Goal: Task Accomplishment & Management: Complete application form

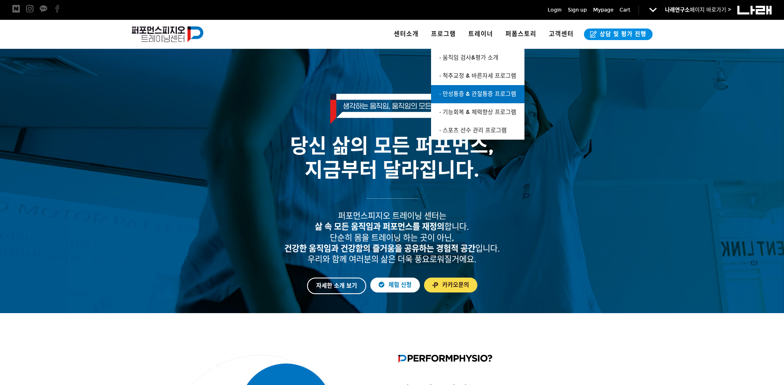
click at [468, 90] on link "· 만성통증 & 관절통증 프로그램" at bounding box center [477, 94] width 93 height 18
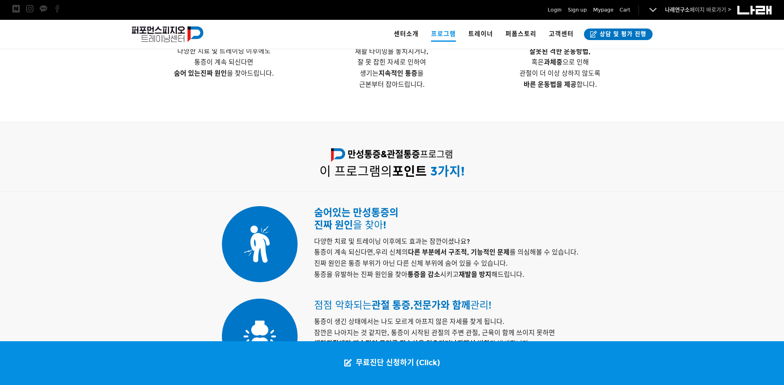
scroll to position [426, 0]
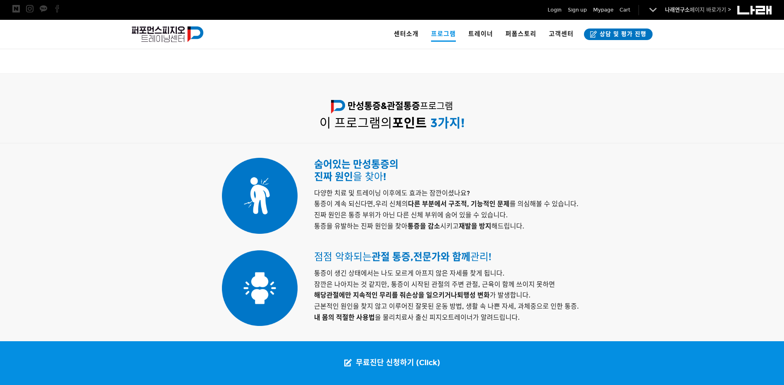
click at [682, 109] on div at bounding box center [392, 112] width 784 height 76
click at [688, 107] on div at bounding box center [392, 112] width 784 height 76
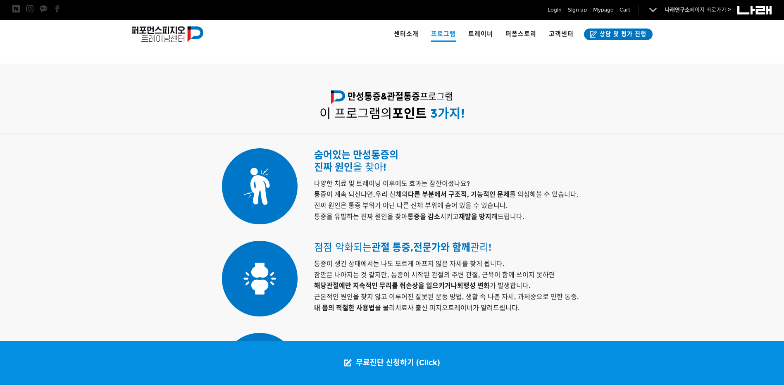
scroll to position [404, 0]
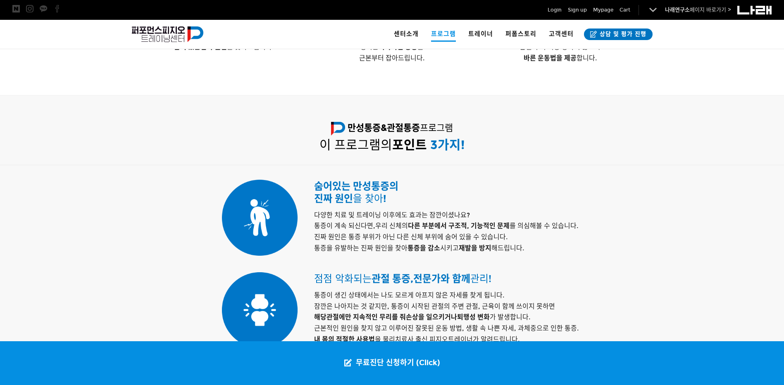
click at [685, 124] on div at bounding box center [392, 133] width 784 height 76
click at [656, 130] on div "만성통증&관절통증 프로그램 이 프로그램의 포인트 3 가지 !" at bounding box center [392, 127] width 529 height 64
click at [627, 129] on p "만성통증&관절통증 프로그램" at bounding box center [392, 129] width 516 height 18
click at [630, 129] on p "만성통증&관절통증 프로그램" at bounding box center [392, 129] width 516 height 18
drag, startPoint x: 635, startPoint y: 132, endPoint x: 679, endPoint y: 122, distance: 44.5
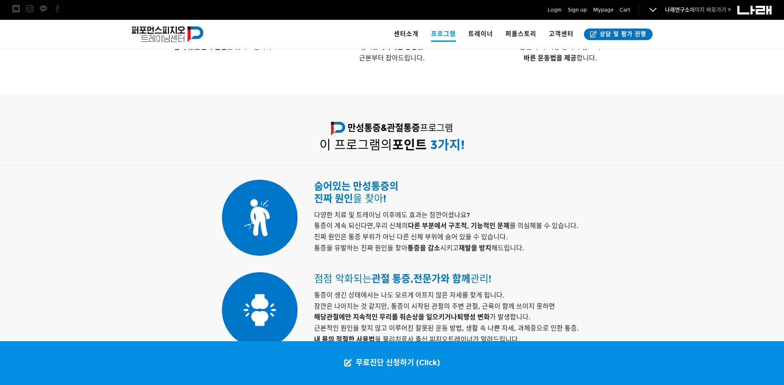
click at [635, 132] on p "만성통증&관절통증 프로그램" at bounding box center [392, 129] width 516 height 18
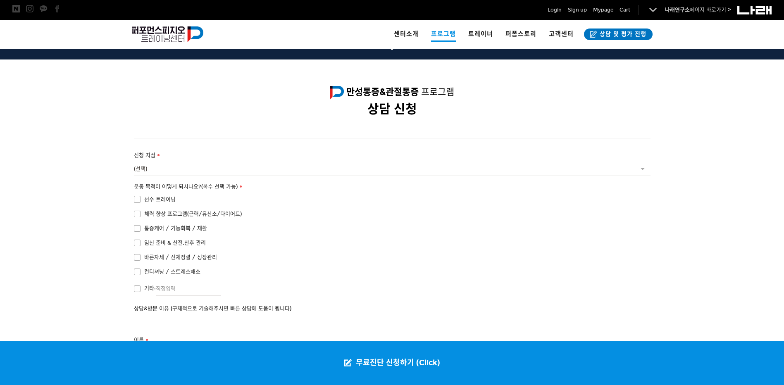
scroll to position [1501, 0]
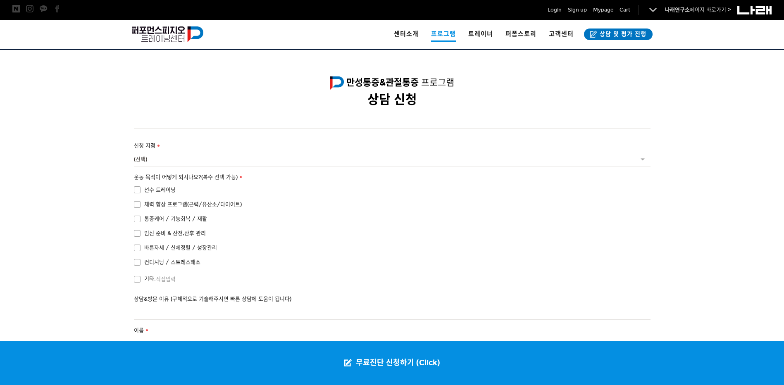
click at [67, 181] on div at bounding box center [392, 313] width 784 height 382
click at [146, 155] on select "(선택) 서울점 수원점" at bounding box center [392, 159] width 516 height 14
click at [74, 181] on div at bounding box center [392, 313] width 784 height 382
click at [190, 161] on select "(선택) 서울점 수원점" at bounding box center [392, 159] width 516 height 14
click at [82, 191] on div at bounding box center [392, 313] width 784 height 382
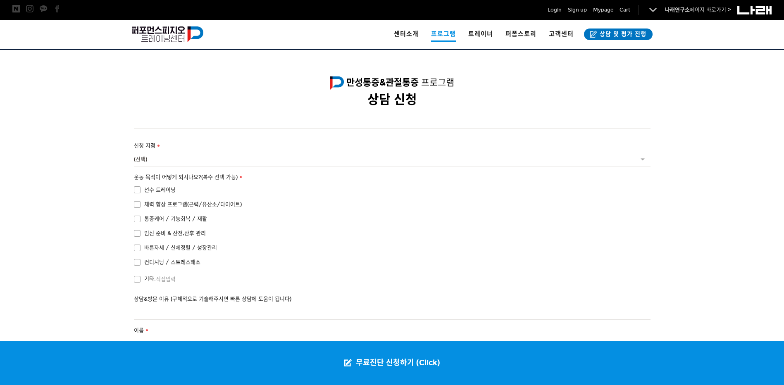
click at [90, 229] on div at bounding box center [392, 313] width 784 height 382
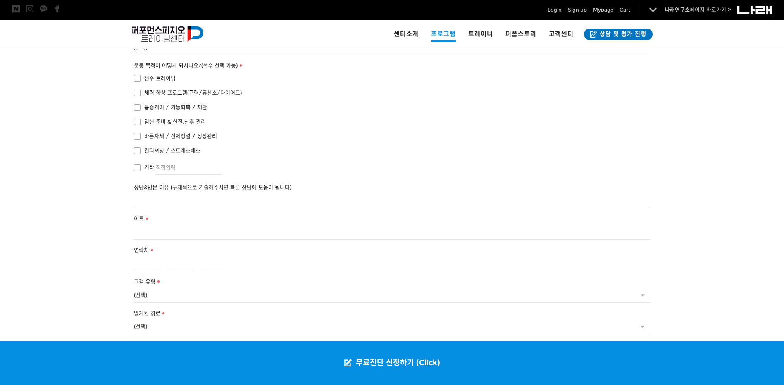
scroll to position [1612, 0]
click at [43, 121] on div at bounding box center [392, 203] width 784 height 382
click at [48, 119] on div at bounding box center [392, 203] width 784 height 382
click at [62, 107] on div at bounding box center [392, 203] width 784 height 382
drag, startPoint x: 63, startPoint y: 105, endPoint x: 64, endPoint y: 100, distance: 4.6
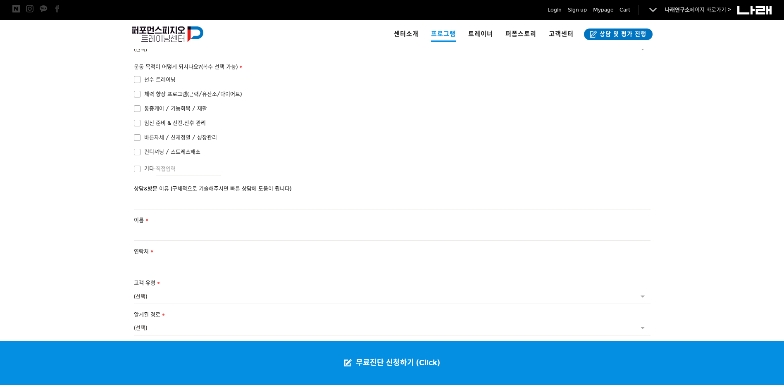
click at [63, 103] on div at bounding box center [392, 203] width 784 height 382
click at [64, 100] on div at bounding box center [392, 203] width 784 height 382
click at [64, 99] on div at bounding box center [392, 203] width 784 height 382
click at [65, 100] on div at bounding box center [392, 203] width 784 height 382
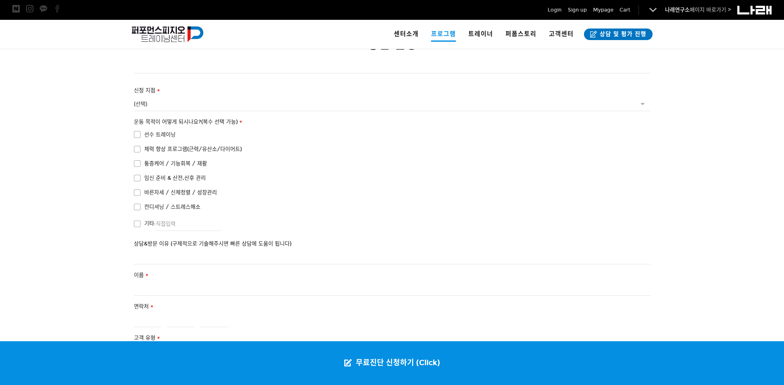
scroll to position [1556, 0]
click at [66, 138] on div at bounding box center [392, 258] width 784 height 382
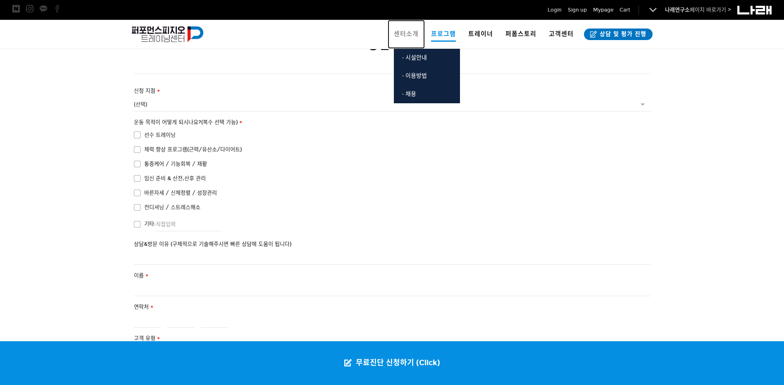
click at [404, 34] on span "센터소개" at bounding box center [406, 33] width 25 height 7
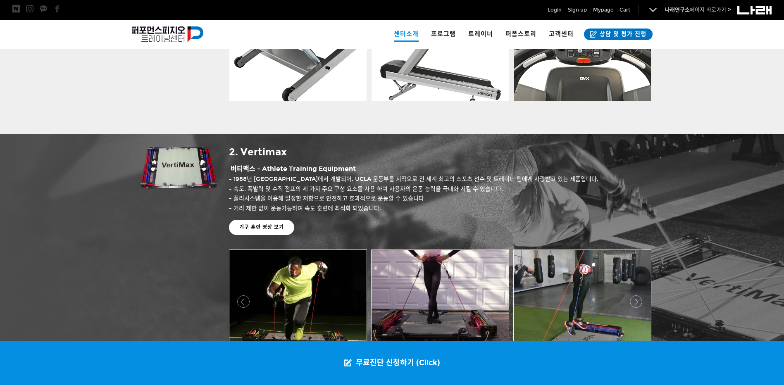
scroll to position [771, 0]
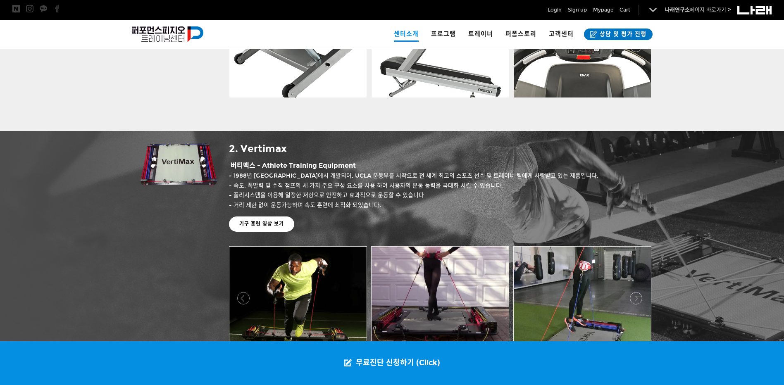
click at [448, 149] on h3 "2. Vertimax" at bounding box center [439, 147] width 421 height 17
click at [458, 151] on h3 "2. Vertimax" at bounding box center [439, 147] width 421 height 17
click at [459, 147] on h3 "2. Vertimax" at bounding box center [439, 147] width 421 height 17
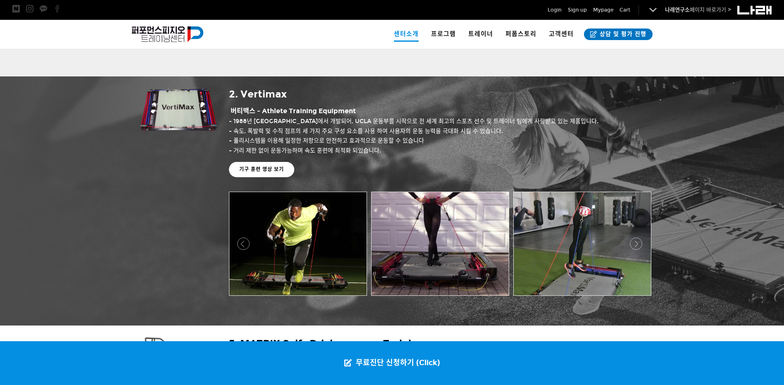
scroll to position [826, 0]
click at [444, 97] on h3 "2. Vertimax" at bounding box center [439, 92] width 421 height 17
click at [448, 95] on h3 "2. Vertimax" at bounding box center [439, 92] width 421 height 17
click at [450, 93] on h3 "2. Vertimax" at bounding box center [439, 92] width 421 height 17
click at [447, 93] on h3 "2. Vertimax" at bounding box center [439, 92] width 421 height 17
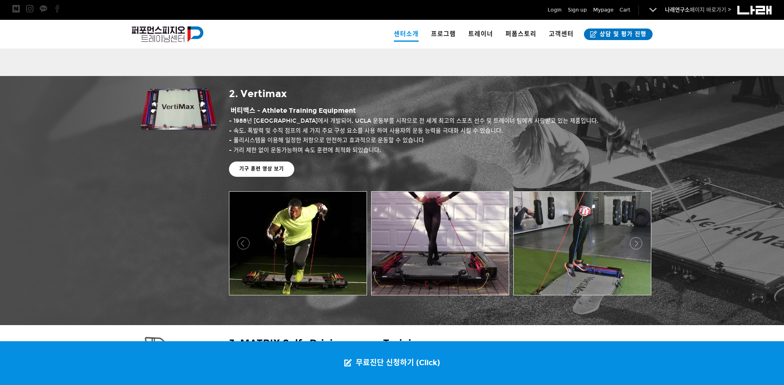
click at [448, 93] on h3 "2. Vertimax" at bounding box center [439, 92] width 421 height 17
click at [447, 93] on h3 "2. Vertimax" at bounding box center [439, 92] width 421 height 17
click at [449, 93] on h3 "2. Vertimax" at bounding box center [439, 92] width 421 height 17
click at [451, 94] on h3 "2. Vertimax" at bounding box center [439, 92] width 421 height 17
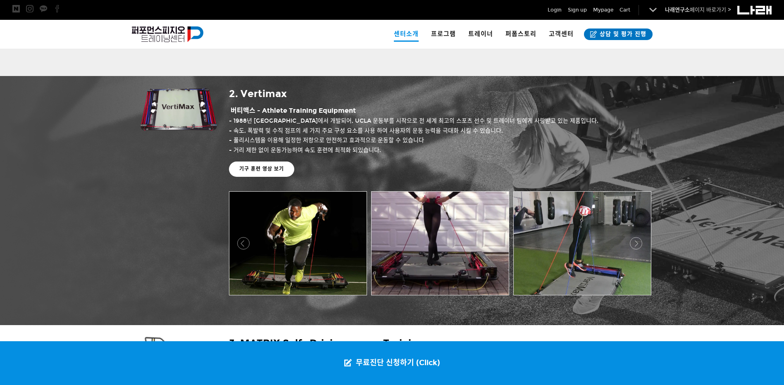
click at [454, 98] on h3 "2. Vertimax" at bounding box center [439, 92] width 421 height 17
click at [449, 95] on h3 "2. Vertimax" at bounding box center [439, 92] width 421 height 17
click at [452, 97] on h3 "2. Vertimax" at bounding box center [439, 92] width 421 height 17
click at [359, 62] on div at bounding box center [439, 63] width 421 height 12
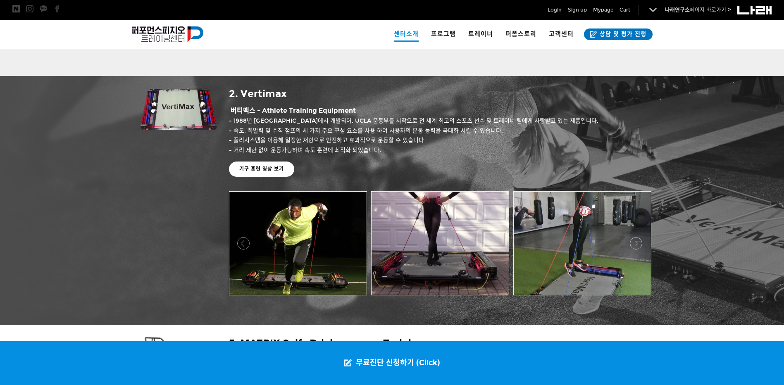
click at [364, 61] on div at bounding box center [439, 63] width 421 height 12
click at [366, 60] on div at bounding box center [439, 63] width 421 height 12
click at [368, 60] on div at bounding box center [439, 63] width 421 height 12
click at [446, 92] on h3 "2. Vertimax" at bounding box center [439, 92] width 421 height 17
click at [465, 91] on h3 "2. Vertimax" at bounding box center [439, 92] width 421 height 17
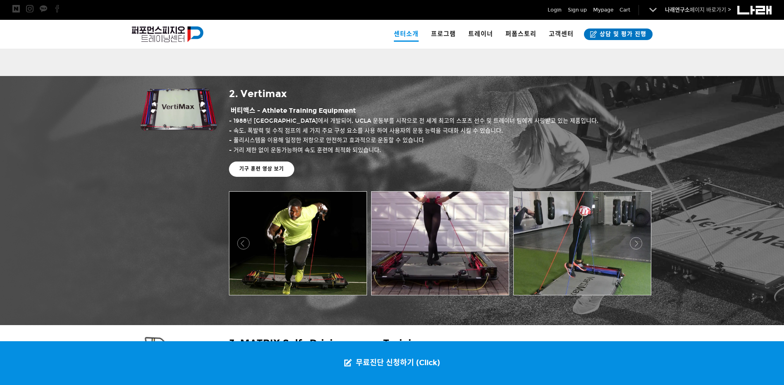
click at [464, 93] on h3 "2. Vertimax" at bounding box center [439, 92] width 421 height 17
click at [390, 63] on div at bounding box center [439, 63] width 421 height 12
click at [387, 63] on div at bounding box center [439, 63] width 421 height 12
click at [470, 88] on h3 "2. Vertimax" at bounding box center [439, 92] width 421 height 17
drag, startPoint x: 466, startPoint y: 92, endPoint x: 415, endPoint y: 67, distance: 57.3
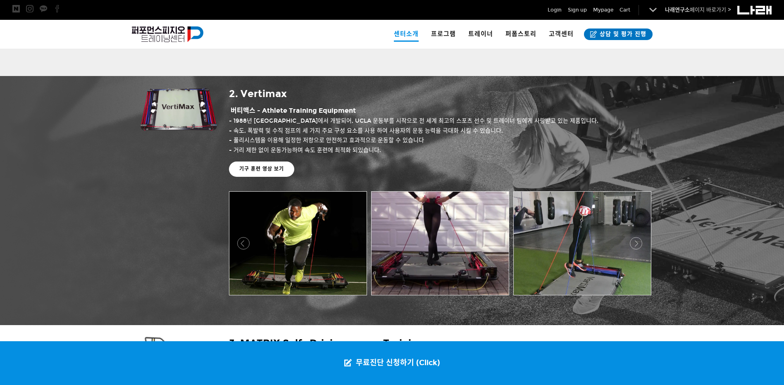
click at [466, 90] on h3 "2. Vertimax" at bounding box center [439, 92] width 421 height 17
click at [377, 60] on div at bounding box center [439, 63] width 421 height 12
click at [385, 62] on div at bounding box center [439, 63] width 421 height 12
click at [442, 90] on h3 "2. Vertimax" at bounding box center [439, 92] width 421 height 17
click at [456, 90] on h3 "2. Vertimax" at bounding box center [439, 92] width 421 height 17
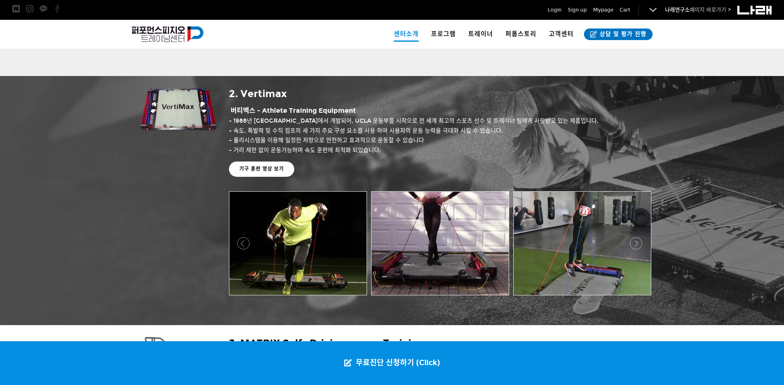
click at [460, 91] on h3 "2. Vertimax" at bounding box center [439, 92] width 421 height 17
click at [384, 64] on div at bounding box center [439, 63] width 421 height 12
click at [454, 88] on h3 "2. Vertimax" at bounding box center [439, 92] width 421 height 17
click at [458, 93] on h3 "2. Vertimax" at bounding box center [439, 92] width 421 height 17
click at [460, 95] on h3 "2. Vertimax" at bounding box center [439, 92] width 421 height 17
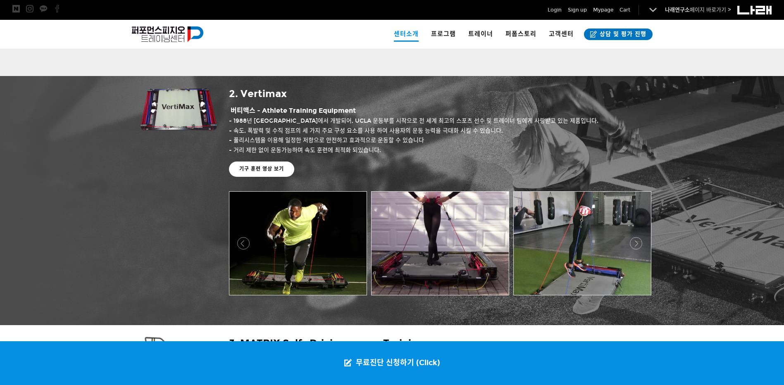
click at [363, 61] on div at bounding box center [439, 63] width 421 height 12
click at [471, 93] on h3 "2. Vertimax" at bounding box center [439, 92] width 421 height 17
click at [472, 93] on h3 "2. Vertimax" at bounding box center [439, 92] width 421 height 17
click at [453, 92] on h3 "2. Vertimax" at bounding box center [439, 92] width 421 height 17
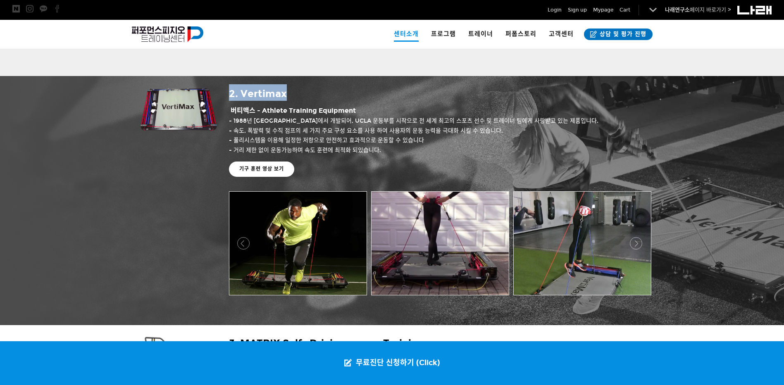
click at [453, 92] on h3 "2. Vertimax" at bounding box center [439, 92] width 421 height 17
click at [457, 89] on h3 "2. Vertimax" at bounding box center [439, 92] width 421 height 17
click at [461, 85] on h3 "2. Vertimax" at bounding box center [439, 92] width 421 height 17
click at [457, 90] on h3 "2. Vertimax" at bounding box center [439, 92] width 421 height 17
click at [454, 96] on h3 "2. Vertimax" at bounding box center [439, 92] width 421 height 17
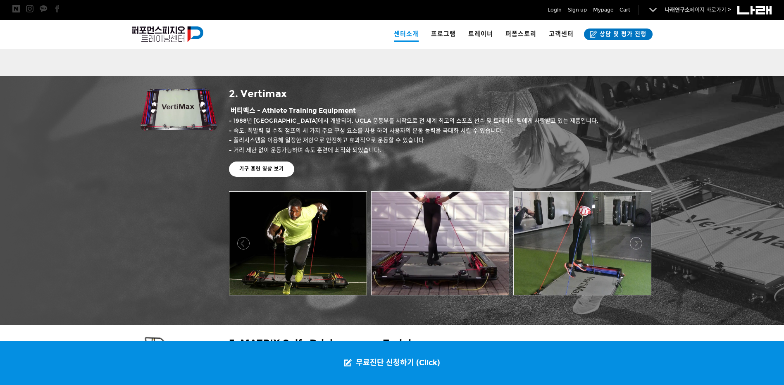
click at [454, 95] on h3 "2. Vertimax" at bounding box center [439, 92] width 421 height 17
click at [455, 95] on h3 "2. Vertimax" at bounding box center [439, 92] width 421 height 17
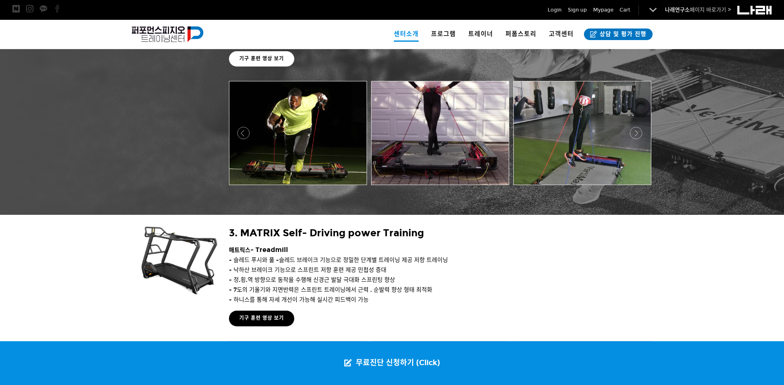
scroll to position [1046, 0]
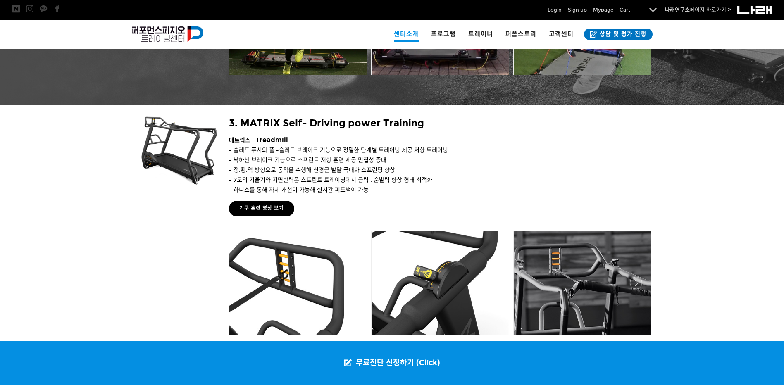
click at [543, 170] on p "- 정,횡,역 방향으로 동작을 수행해 신경근 발달 극대화 스프린팅 향상" at bounding box center [439, 170] width 421 height 10
click at [563, 170] on p "- 정,횡,역 방향으로 동작을 수행해 신경근 발달 극대화 스프린팅 향상" at bounding box center [439, 170] width 421 height 10
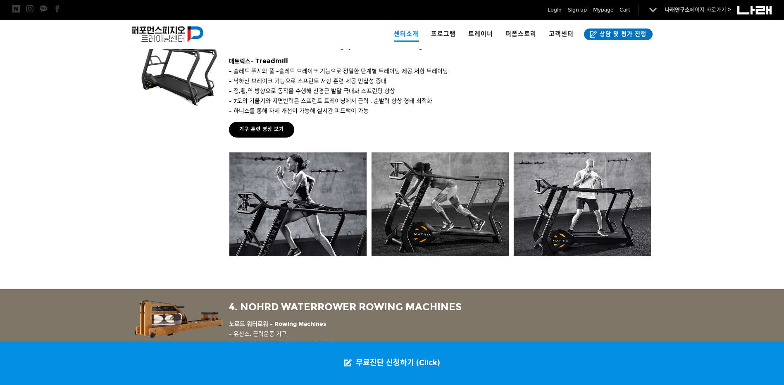
scroll to position [1129, 0]
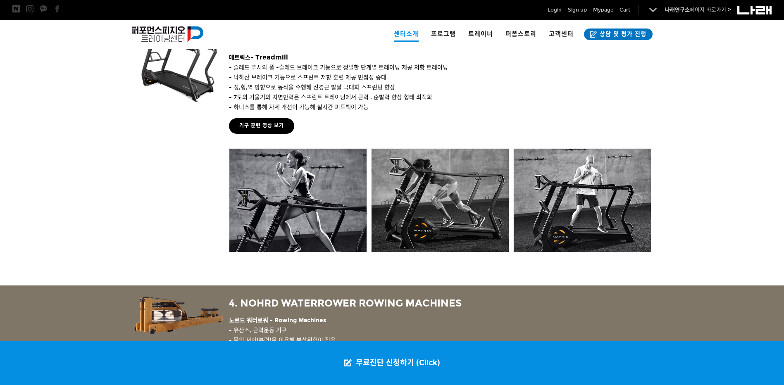
click at [542, 83] on p "- 정,횡,역 방향으로 동작을 수행해 신경근 발달 극대화 스프린팅 향상" at bounding box center [439, 88] width 421 height 10
click at [545, 97] on p "- 7도의 기울기와 지면반력은 스프린트 트레이닝에서 근력 , 순발력 향상 형태 최적화" at bounding box center [439, 98] width 421 height 10
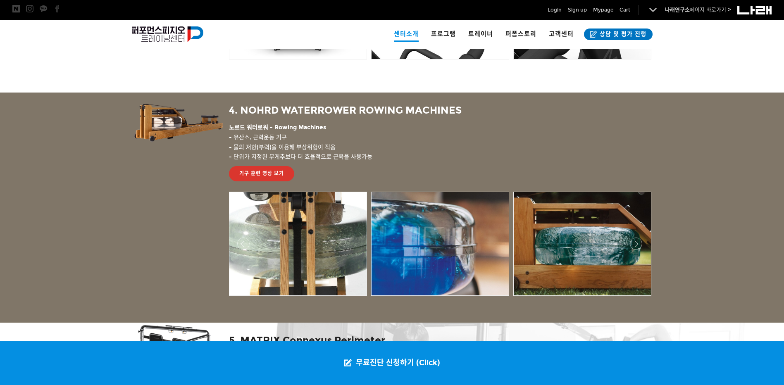
scroll to position [1349, 0]
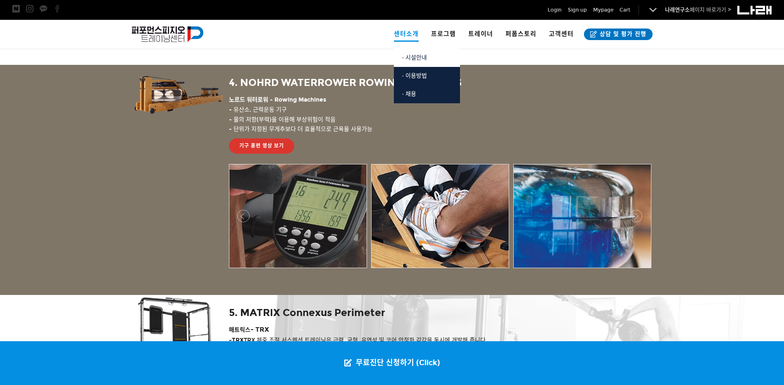
click at [412, 57] on span "· 시설안내" at bounding box center [414, 57] width 25 height 7
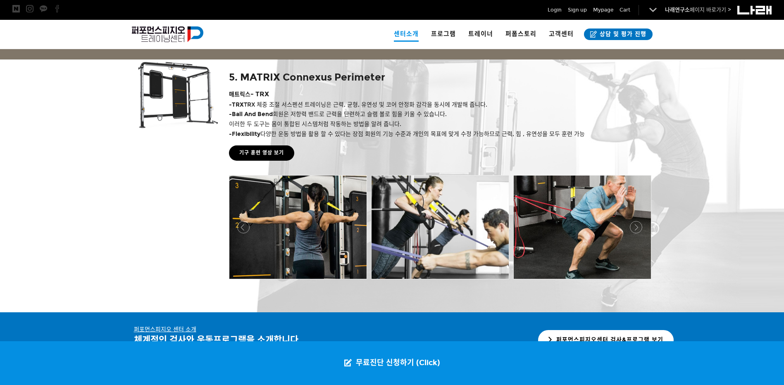
scroll to position [1642, 0]
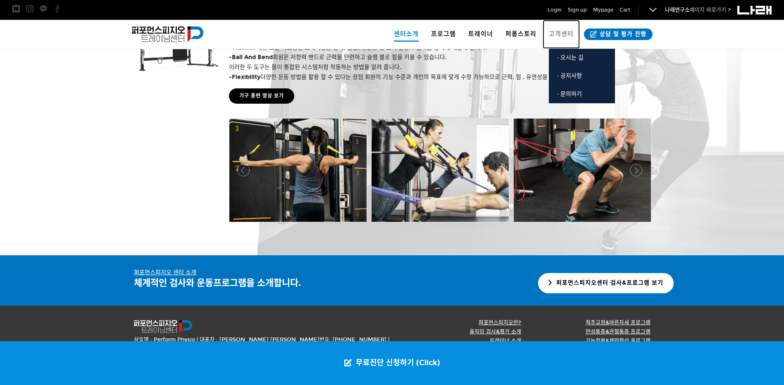
click at [566, 33] on span "고객센터" at bounding box center [561, 33] width 25 height 7
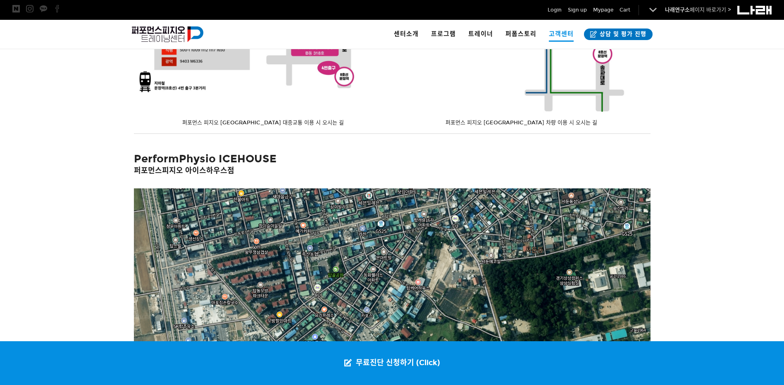
scroll to position [437, 0]
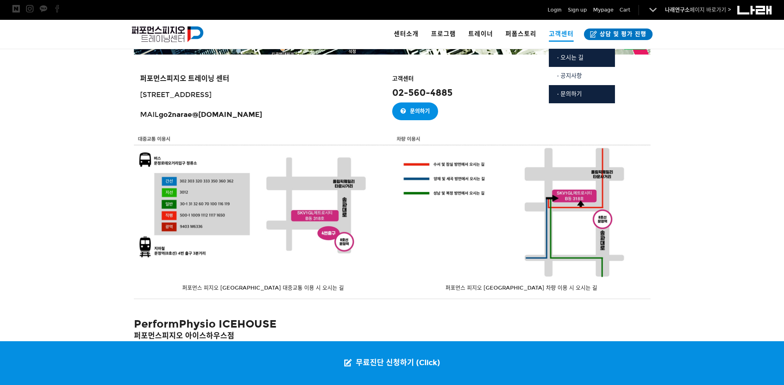
click at [570, 79] on link "· 공지사항" at bounding box center [582, 76] width 66 height 18
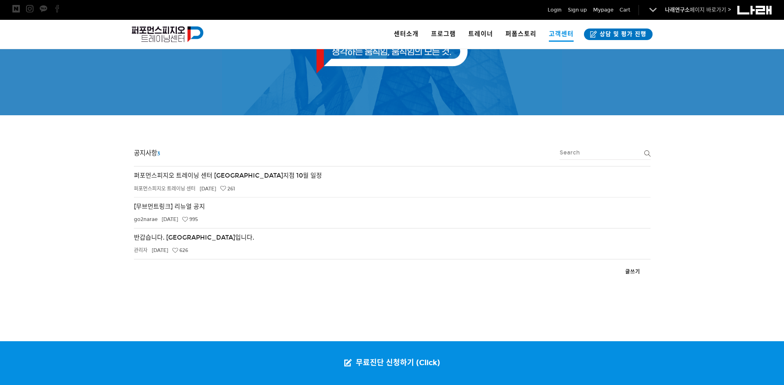
scroll to position [126, 0]
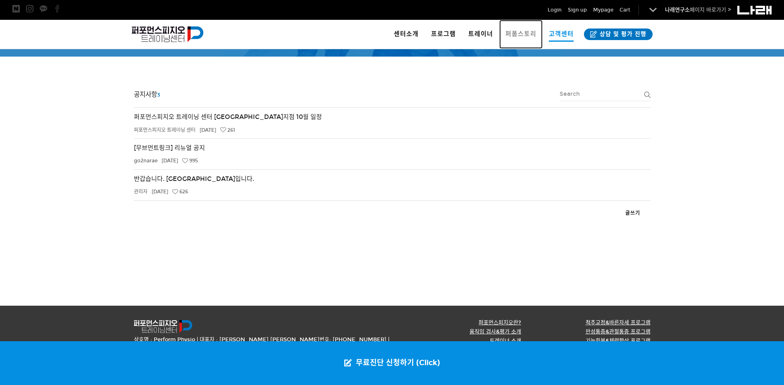
click at [525, 31] on span "퍼폼스토리" at bounding box center [520, 33] width 31 height 7
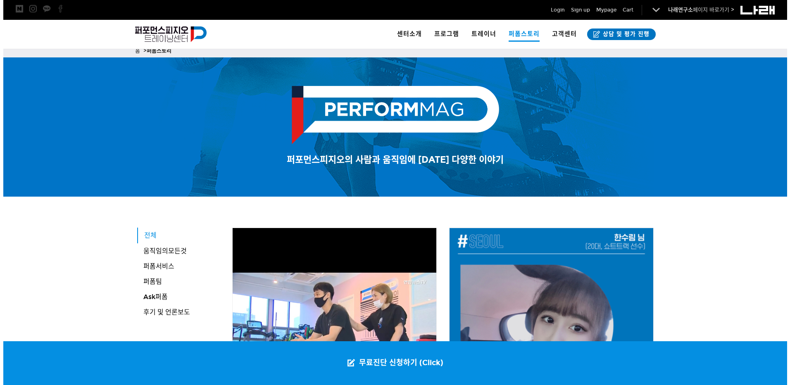
scroll to position [138, 0]
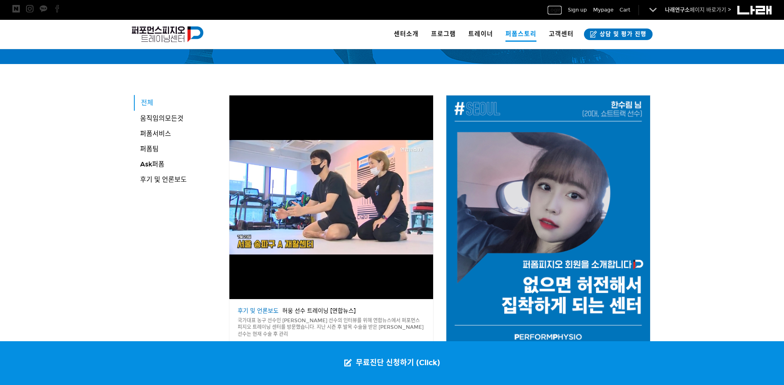
click at [556, 8] on span "Login" at bounding box center [554, 10] width 14 height 8
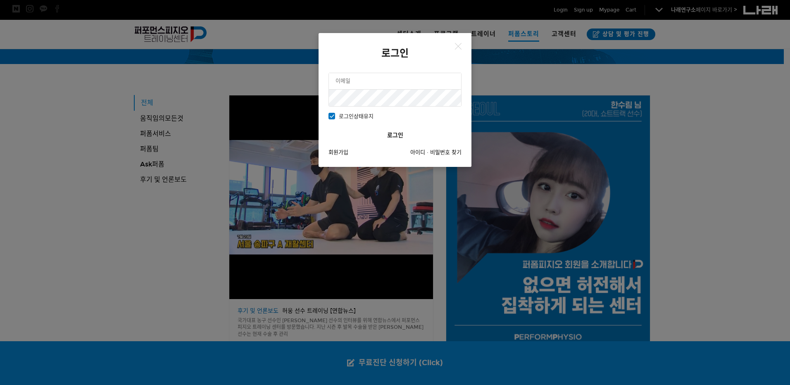
click at [375, 79] on input "text" at bounding box center [395, 81] width 132 height 17
type input "[EMAIL_ADDRESS][DOMAIN_NAME]"
click at [328, 127] on button "로그인" at bounding box center [394, 135] width 133 height 17
click at [452, 99] on icon at bounding box center [451, 98] width 7 height 10
click at [328, 127] on button "로그인" at bounding box center [394, 135] width 133 height 17
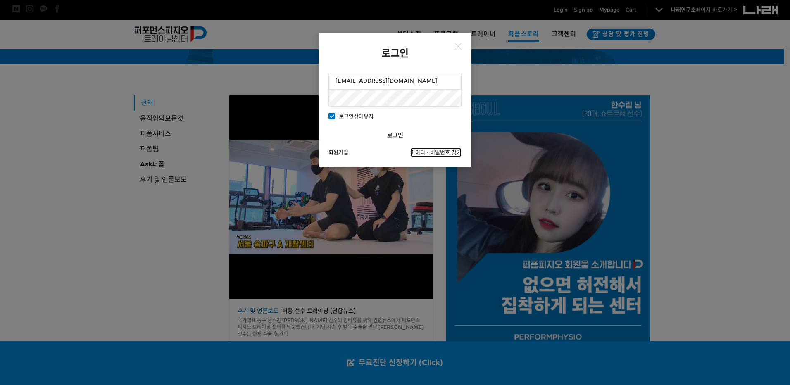
click at [421, 152] on link "아이디 · 비밀번호 찾기" at bounding box center [435, 152] width 51 height 9
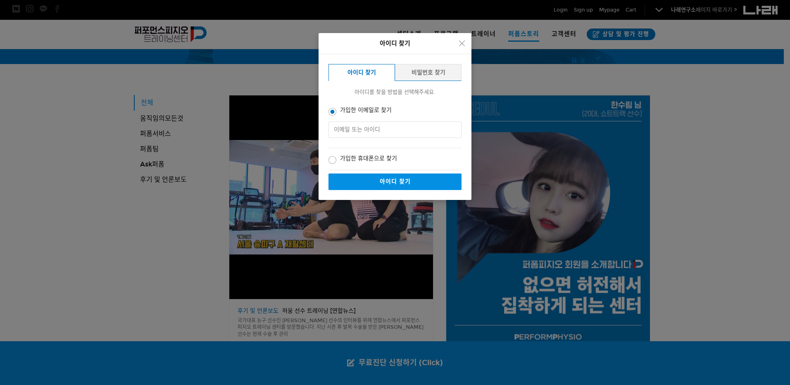
click at [379, 129] on input "text" at bounding box center [394, 129] width 133 height 17
type input "[EMAIL_ADDRESS][DOMAIN_NAME]"
click at [392, 184] on button "아이디 찾기" at bounding box center [394, 181] width 133 height 17
click at [371, 157] on span "가입한 휴대폰으로 찾기" at bounding box center [362, 159] width 69 height 8
click at [325, 157] on input "가입한 휴대폰으로 찾기" at bounding box center [322, 159] width 5 height 5
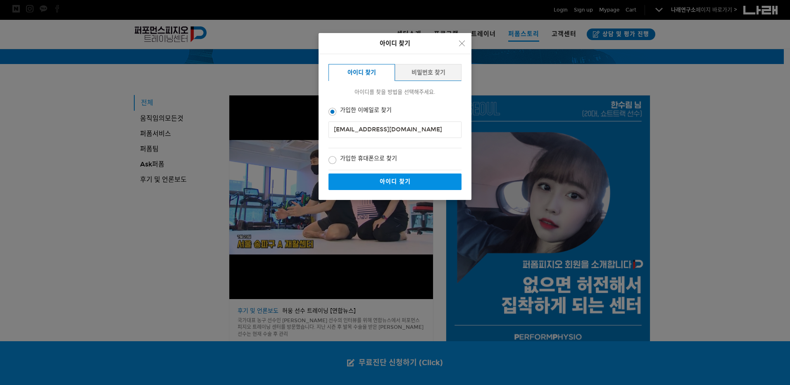
radio input "true"
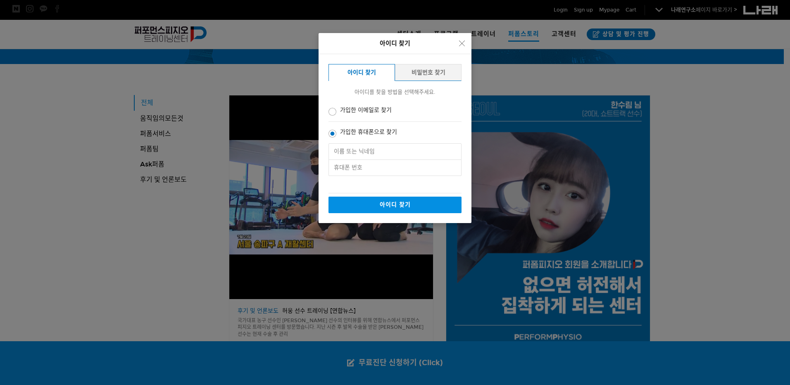
click at [383, 158] on input "text" at bounding box center [394, 151] width 133 height 17
type input "a"
type input "[PERSON_NAME]"
type input "01024275133"
click at [418, 209] on button "아이디 찾기" at bounding box center [394, 205] width 133 height 17
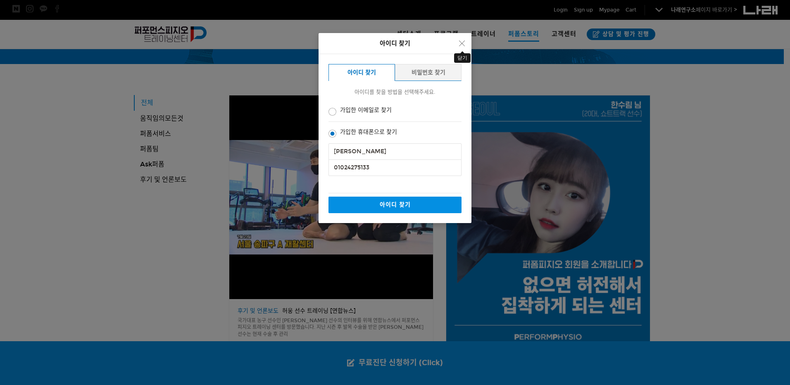
click at [466, 44] on button "Close" at bounding box center [462, 43] width 12 height 13
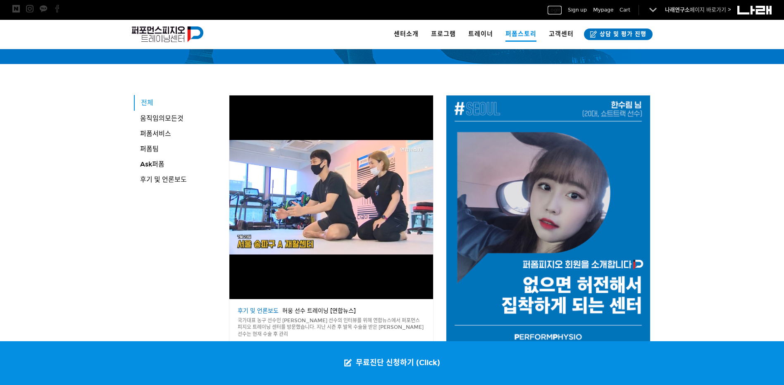
click at [551, 10] on span "Login" at bounding box center [554, 10] width 14 height 8
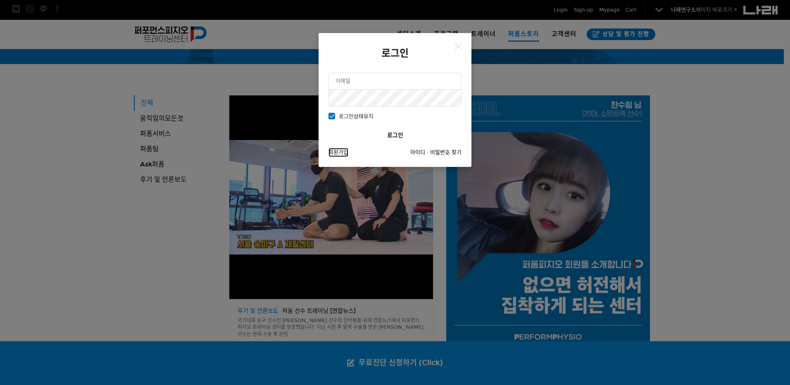
click at [340, 155] on link "회원가입" at bounding box center [338, 152] width 20 height 9
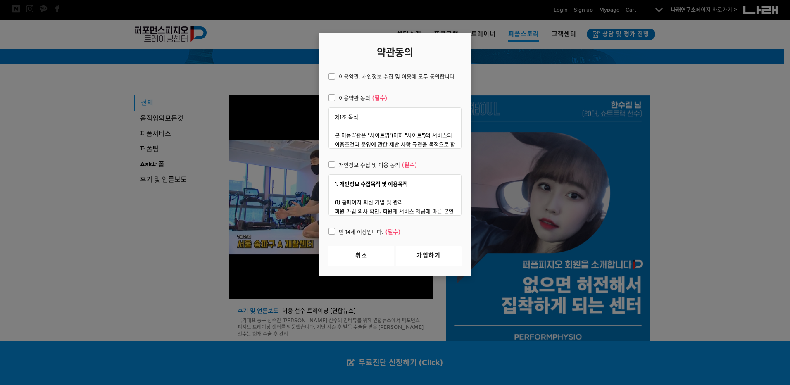
click at [361, 80] on span "이용약관, 개인정보 수집 및 이용에 모두 동의합니다." at bounding box center [392, 76] width 128 height 9
click at [325, 78] on input "이용약관, 개인정보 수집 및 이용에 모두 동의합니다." at bounding box center [322, 75] width 5 height 5
checkbox input "true"
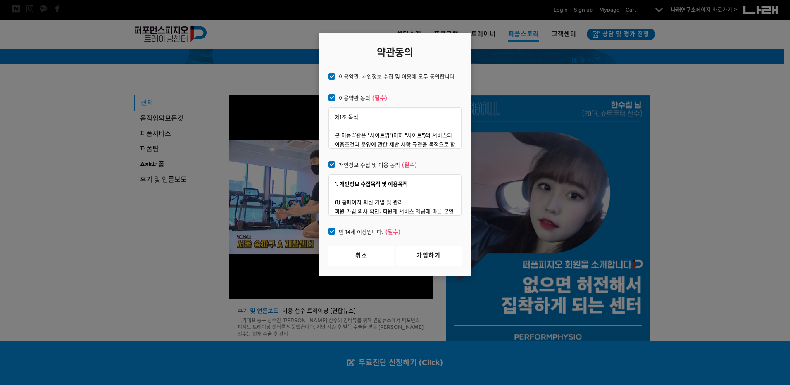
checkbox input "true"
click at [426, 254] on link "가입하기" at bounding box center [429, 256] width 66 height 20
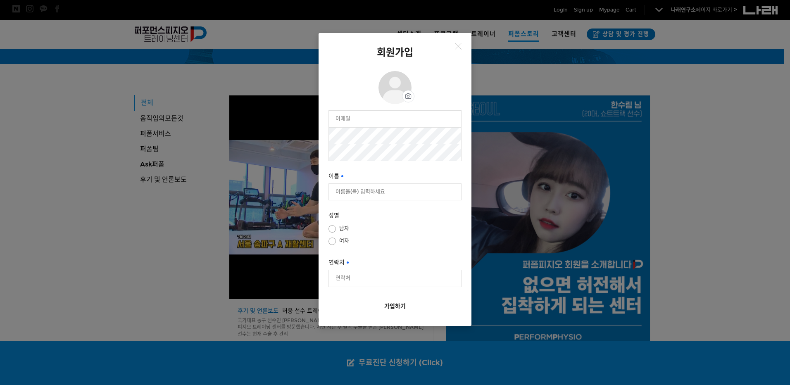
click at [399, 120] on input "email" at bounding box center [395, 119] width 132 height 17
type input "[EMAIL_ADDRESS][DOMAIN_NAME]"
type input "a"
type input "ㅁ"
type input "a"
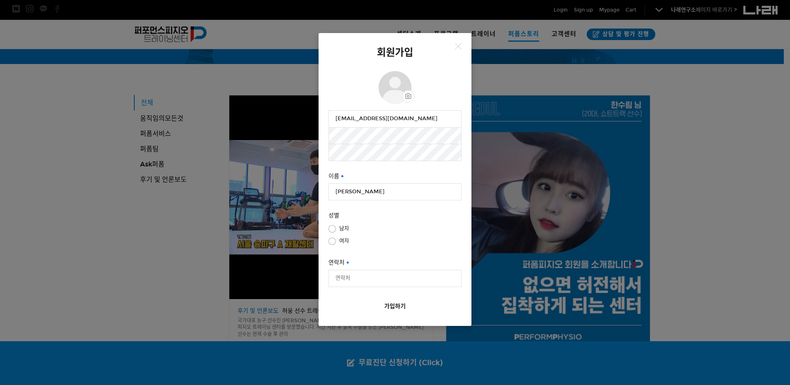
type input "[PERSON_NAME]"
click at [343, 226] on span "남자" at bounding box center [338, 228] width 21 height 9
click at [343, 226] on input "남자" at bounding box center [386, 226] width 133 height 5
radio input "true"
click at [379, 279] on input "연락처" at bounding box center [395, 278] width 132 height 17
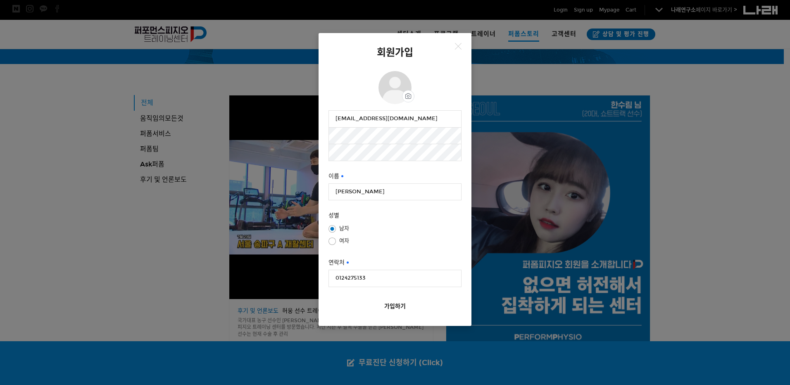
drag, startPoint x: 342, startPoint y: 278, endPoint x: 348, endPoint y: 278, distance: 6.2
click at [341, 278] on input "0124275133" at bounding box center [395, 278] width 132 height 17
type input "01024275133"
click at [396, 305] on button "가입하기" at bounding box center [394, 306] width 133 height 19
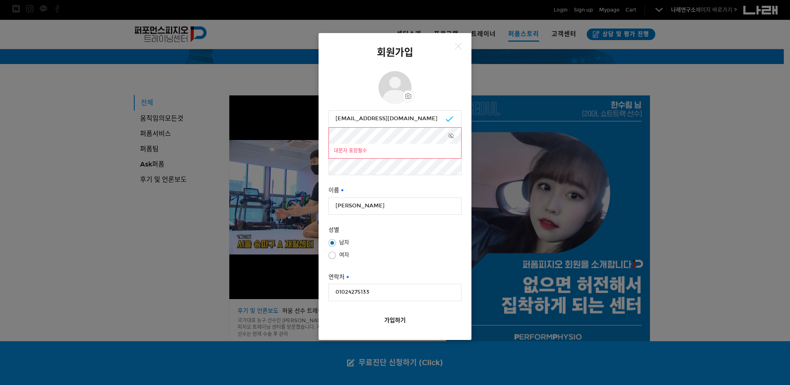
click at [452, 135] on icon at bounding box center [451, 136] width 7 height 10
click at [413, 318] on button "가입하기" at bounding box center [394, 320] width 133 height 19
click at [451, 168] on icon at bounding box center [451, 167] width 7 height 10
click at [396, 318] on button "가입하기" at bounding box center [394, 320] width 133 height 19
click at [399, 314] on button "가입하기" at bounding box center [394, 320] width 133 height 19
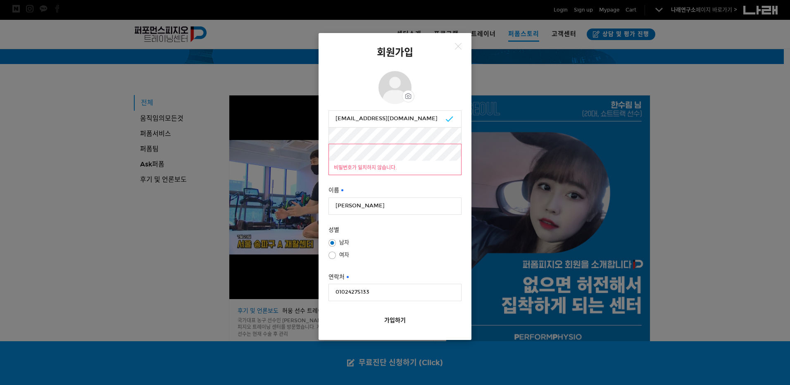
click at [401, 321] on button "가입하기" at bounding box center [394, 320] width 133 height 19
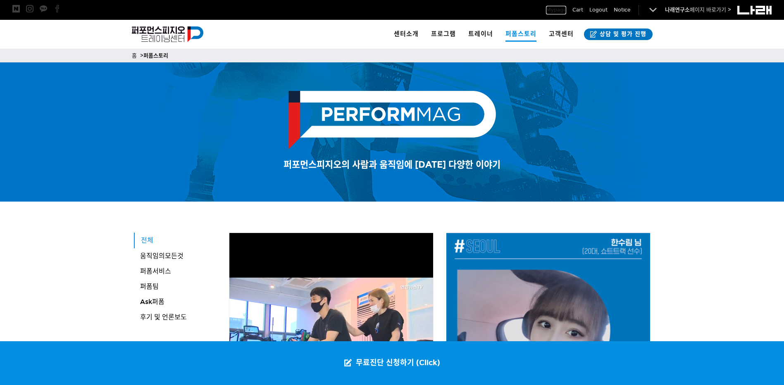
click at [557, 10] on span "Mypage" at bounding box center [556, 10] width 20 height 8
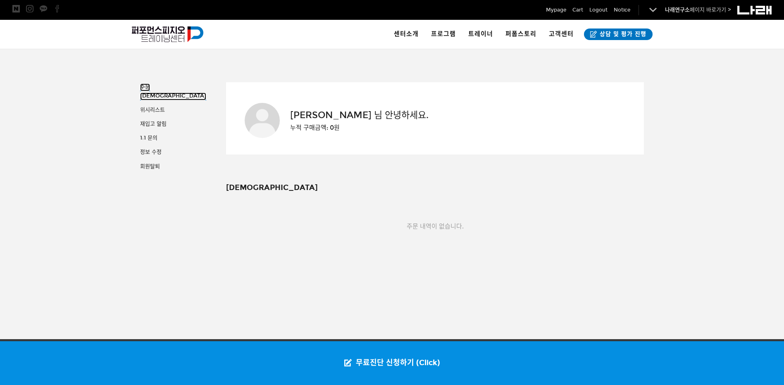
click at [150, 86] on link "[DEMOGRAPHIC_DATA]" at bounding box center [173, 91] width 66 height 17
drag, startPoint x: 733, startPoint y: 86, endPoint x: 734, endPoint y: 77, distance: 9.1
click at [733, 86] on div at bounding box center [392, 194] width 784 height 290
click at [725, 36] on div at bounding box center [392, 34] width 784 height 29
click at [723, 89] on div at bounding box center [392, 194] width 784 height 290
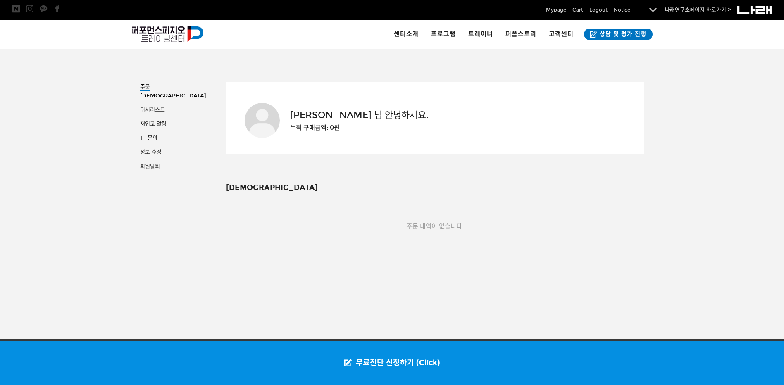
click at [729, 46] on div at bounding box center [392, 34] width 784 height 29
click at [729, 56] on div at bounding box center [392, 194] width 784 height 290
click at [724, 56] on div at bounding box center [392, 194] width 784 height 290
click at [730, 32] on div at bounding box center [392, 34] width 784 height 29
click at [729, 38] on div at bounding box center [392, 34] width 784 height 29
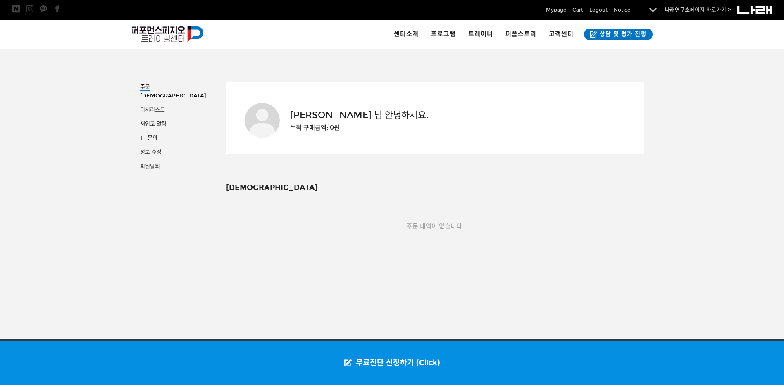
click at [728, 42] on div at bounding box center [392, 34] width 784 height 29
click at [727, 41] on div at bounding box center [392, 34] width 784 height 29
click at [725, 46] on div at bounding box center [392, 34] width 784 height 29
click at [724, 42] on div at bounding box center [392, 34] width 784 height 29
click at [720, 38] on div at bounding box center [392, 34] width 784 height 29
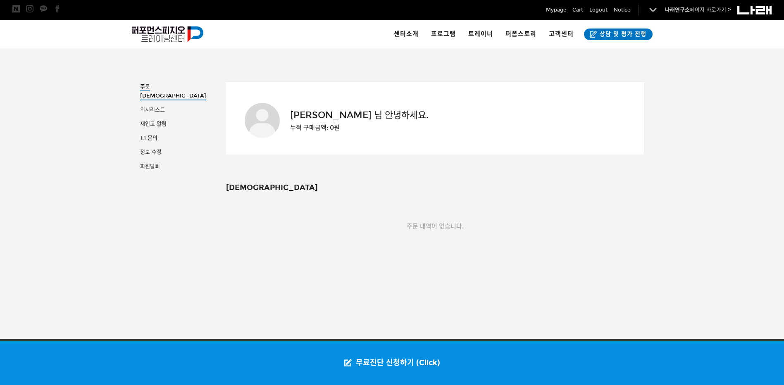
click at [720, 38] on div at bounding box center [392, 34] width 784 height 29
click at [718, 52] on div at bounding box center [392, 194] width 784 height 290
click at [717, 35] on div at bounding box center [392, 34] width 784 height 29
click at [715, 51] on div at bounding box center [392, 194] width 784 height 290
click at [716, 38] on div at bounding box center [392, 34] width 784 height 29
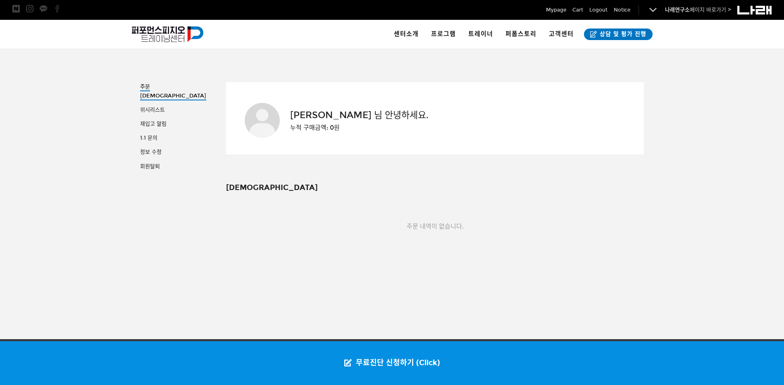
click at [716, 56] on div at bounding box center [392, 194] width 784 height 290
click at [715, 38] on div at bounding box center [392, 34] width 784 height 29
click at [712, 69] on div at bounding box center [392, 194] width 784 height 290
click at [715, 47] on div at bounding box center [392, 34] width 784 height 29
click at [715, 45] on div at bounding box center [392, 34] width 784 height 29
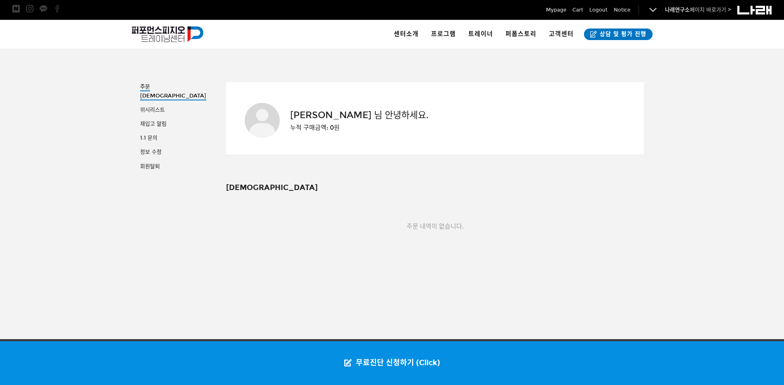
click at [715, 40] on div at bounding box center [392, 34] width 784 height 29
click at [714, 33] on div at bounding box center [392, 34] width 784 height 29
click at [715, 41] on div at bounding box center [392, 34] width 784 height 29
drag, startPoint x: 719, startPoint y: 55, endPoint x: 720, endPoint y: 45, distance: 10.0
click at [720, 57] on div at bounding box center [392, 194] width 784 height 290
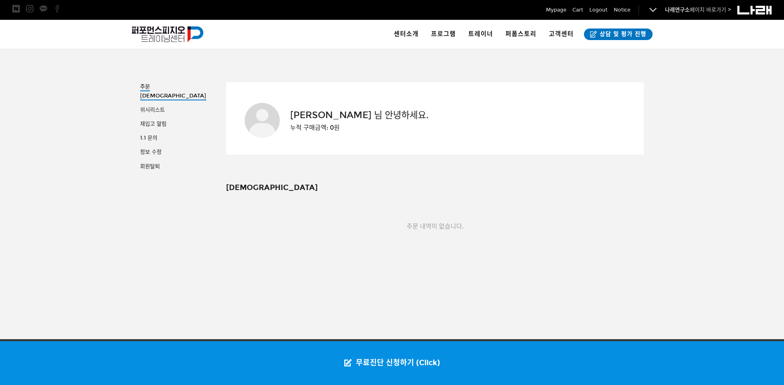
click at [720, 43] on div at bounding box center [392, 34] width 784 height 29
click at [717, 54] on div at bounding box center [392, 194] width 784 height 290
click at [720, 39] on div at bounding box center [392, 34] width 784 height 29
click at [720, 56] on div at bounding box center [392, 194] width 784 height 290
click at [720, 42] on div at bounding box center [392, 34] width 784 height 29
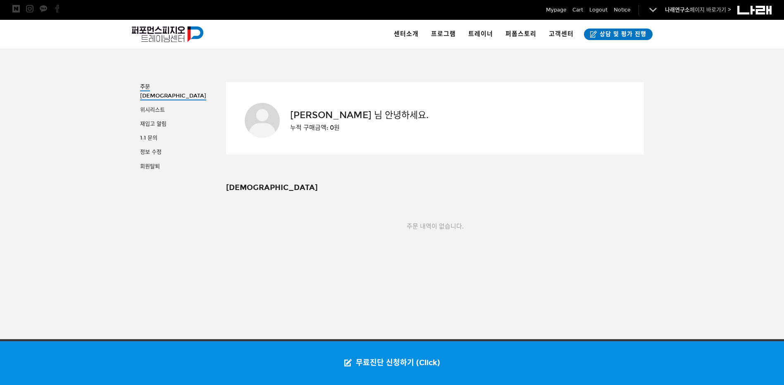
click at [719, 60] on div at bounding box center [392, 194] width 784 height 290
click at [719, 47] on div at bounding box center [392, 34] width 784 height 29
click at [720, 42] on div at bounding box center [392, 34] width 784 height 29
click at [720, 36] on div at bounding box center [392, 34] width 784 height 29
click at [719, 35] on div at bounding box center [392, 34] width 784 height 29
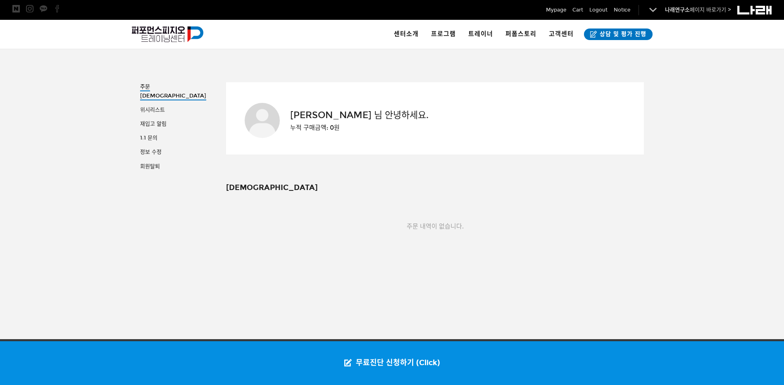
click at [718, 36] on div at bounding box center [392, 34] width 784 height 29
click at [715, 34] on div at bounding box center [392, 34] width 784 height 29
click at [716, 34] on div at bounding box center [392, 34] width 784 height 29
click at [710, 38] on div at bounding box center [392, 34] width 784 height 29
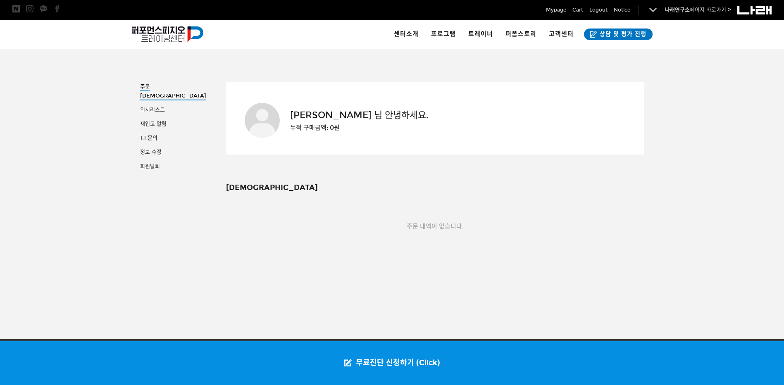
click at [710, 33] on div at bounding box center [392, 34] width 784 height 29
click at [710, 40] on div at bounding box center [392, 34] width 784 height 29
click at [710, 35] on div at bounding box center [392, 34] width 784 height 29
click at [710, 36] on div at bounding box center [392, 34] width 784 height 29
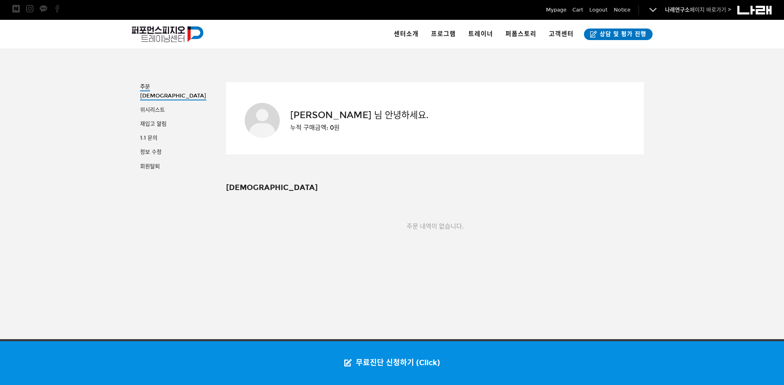
click at [713, 33] on div at bounding box center [392, 34] width 784 height 29
click at [713, 40] on div at bounding box center [392, 34] width 784 height 29
click at [714, 37] on div at bounding box center [392, 34] width 784 height 29
click at [714, 42] on div at bounding box center [392, 34] width 784 height 29
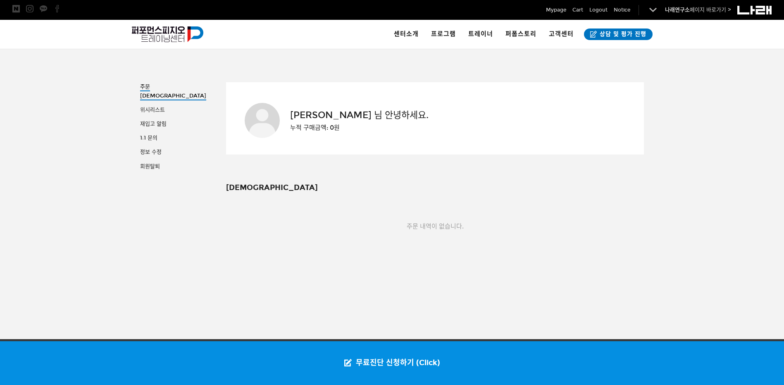
click at [714, 36] on div at bounding box center [392, 34] width 784 height 29
click at [714, 45] on div at bounding box center [392, 34] width 784 height 29
click at [714, 38] on div at bounding box center [392, 34] width 784 height 29
click at [712, 66] on div at bounding box center [392, 194] width 784 height 290
click at [717, 36] on div at bounding box center [392, 34] width 784 height 29
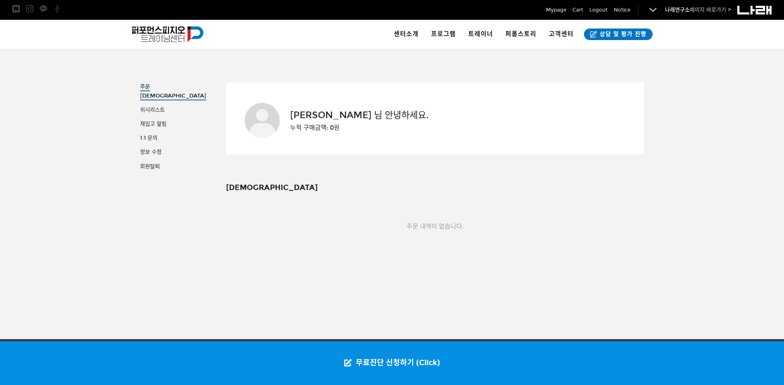
click at [720, 64] on div at bounding box center [392, 194] width 784 height 290
click at [719, 64] on div at bounding box center [392, 194] width 784 height 290
click at [719, 39] on div at bounding box center [392, 34] width 784 height 29
click at [720, 38] on div at bounding box center [392, 34] width 784 height 29
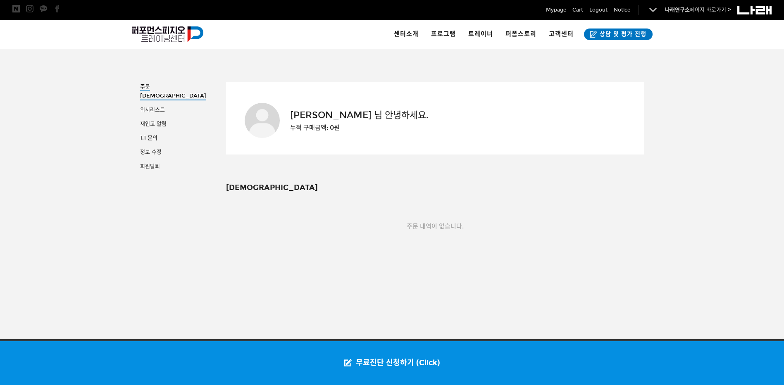
click at [717, 65] on div at bounding box center [392, 194] width 784 height 290
click at [719, 45] on div at bounding box center [392, 34] width 784 height 29
click at [717, 69] on div at bounding box center [392, 194] width 784 height 290
click at [723, 35] on div at bounding box center [392, 34] width 784 height 29
click at [722, 37] on div at bounding box center [392, 34] width 784 height 29
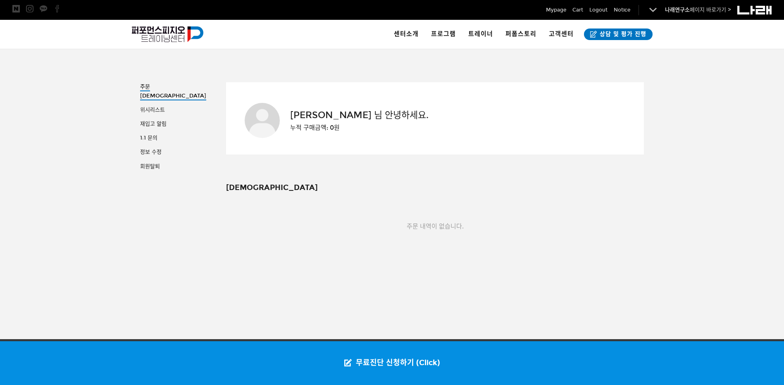
click at [721, 38] on div at bounding box center [392, 34] width 784 height 29
click at [713, 63] on div at bounding box center [392, 194] width 784 height 290
click at [720, 43] on div at bounding box center [392, 34] width 784 height 29
click at [719, 58] on div at bounding box center [392, 194] width 784 height 290
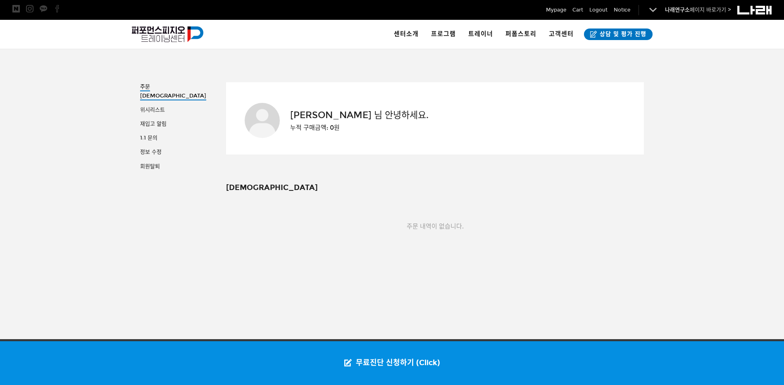
click at [717, 30] on div at bounding box center [392, 34] width 784 height 29
click at [717, 59] on div at bounding box center [392, 194] width 784 height 290
click at [717, 38] on div at bounding box center [392, 34] width 784 height 29
click at [717, 64] on div at bounding box center [392, 194] width 784 height 290
click at [715, 42] on div at bounding box center [392, 34] width 784 height 29
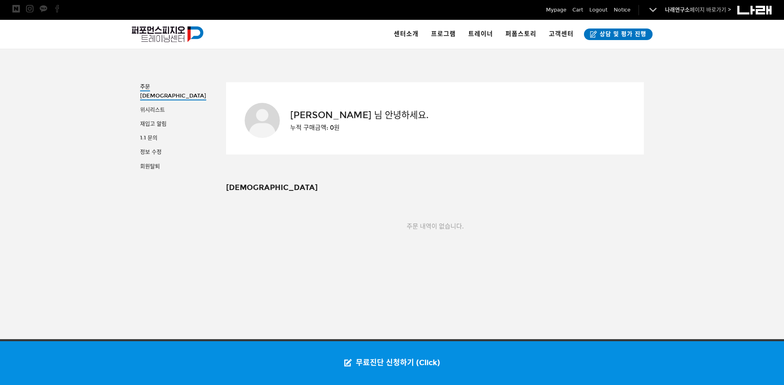
click at [715, 68] on div at bounding box center [392, 194] width 784 height 290
click at [717, 39] on div at bounding box center [392, 34] width 784 height 29
click at [717, 69] on div at bounding box center [392, 194] width 784 height 290
click at [719, 32] on div at bounding box center [392, 34] width 784 height 29
click at [719, 49] on body "알림 설정 뒤로 알림 설정 뒤로 더보기 게시물 알림 내 글 반응 내가 작성한 게시물이나 댓글에 다른 사람이 댓글이나 답글을 작성하면 알려줍니다…" at bounding box center [392, 222] width 784 height 445
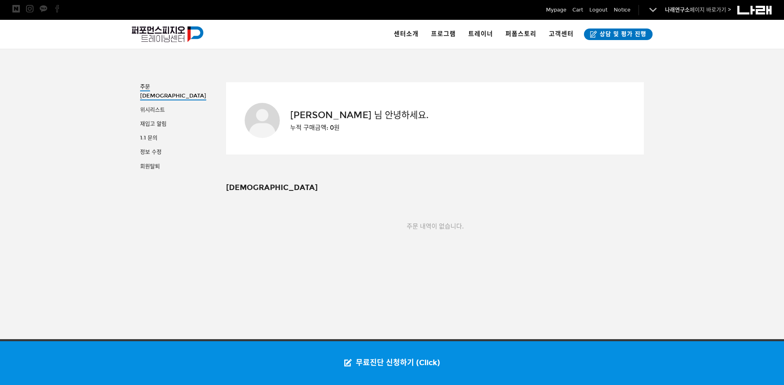
click at [715, 37] on div at bounding box center [392, 34] width 784 height 29
click at [716, 62] on div at bounding box center [392, 194] width 784 height 290
click at [717, 44] on div at bounding box center [392, 34] width 784 height 29
click at [423, 72] on link "· 이용방법" at bounding box center [427, 76] width 66 height 18
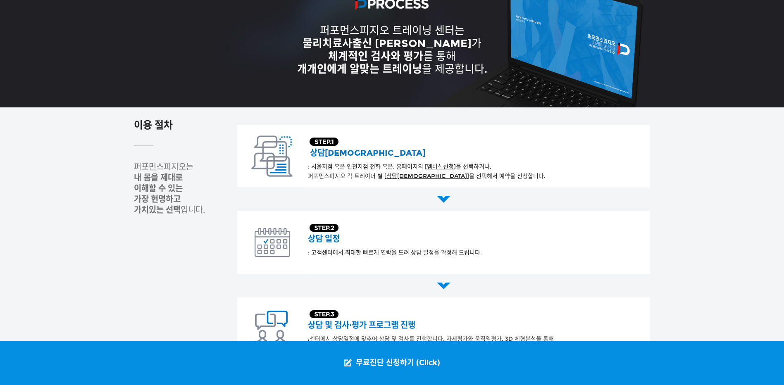
scroll to position [165, 0]
